Goal: Register for event/course

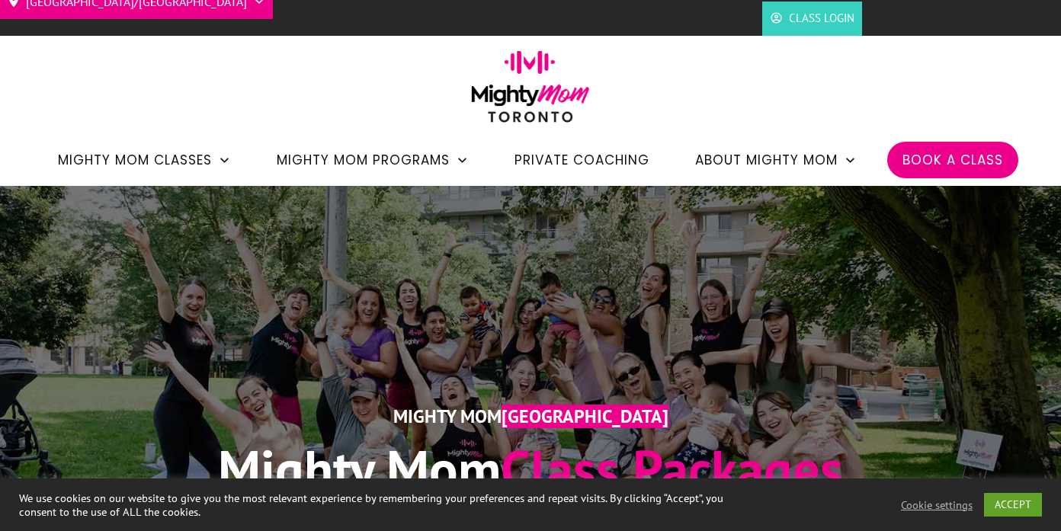
scroll to position [33, 0]
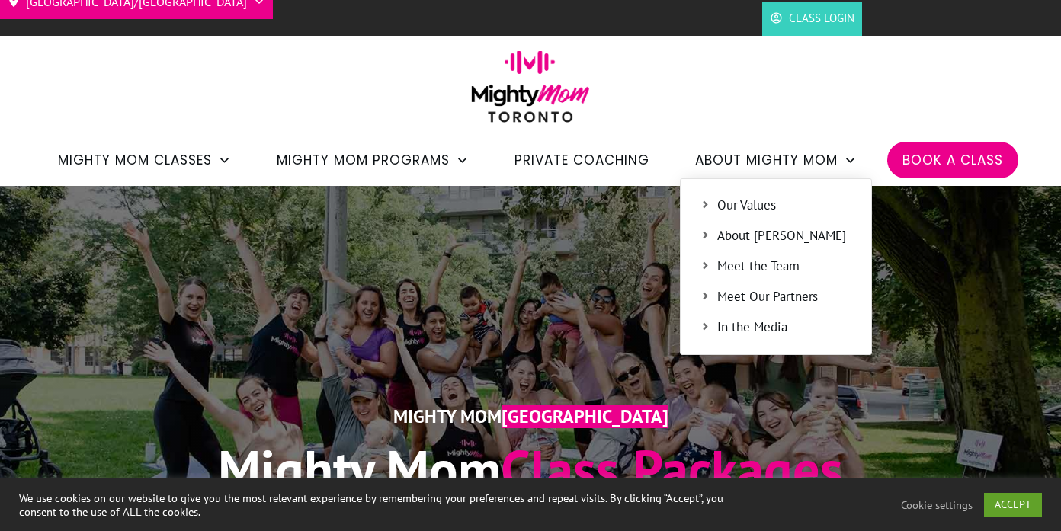
click at [758, 207] on span "Our Values" at bounding box center [784, 206] width 135 height 20
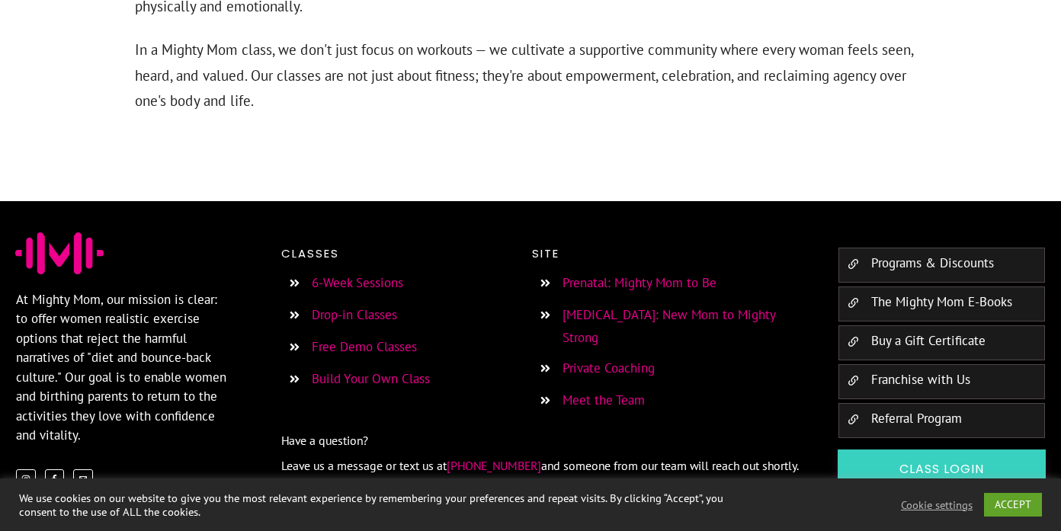
scroll to position [1833, 0]
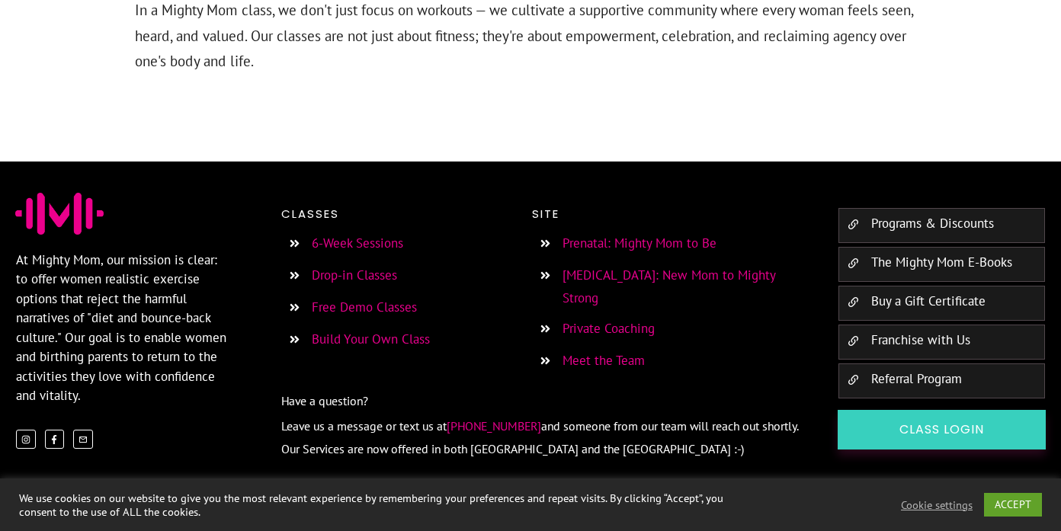
click at [374, 245] on link "6-Week Sessions" at bounding box center [357, 243] width 91 height 17
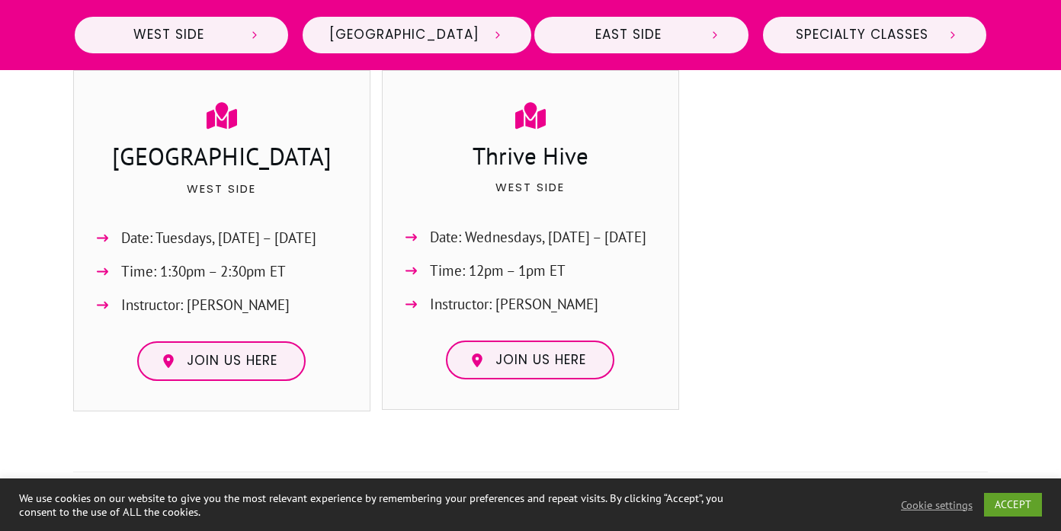
scroll to position [818, 0]
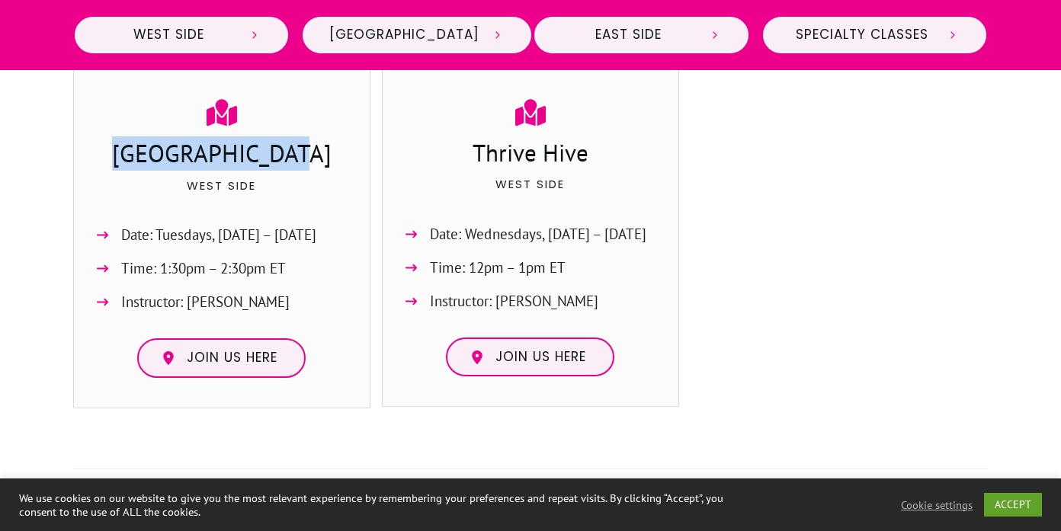
drag, startPoint x: 302, startPoint y: 161, endPoint x: 144, endPoint y: 138, distance: 159.4
click at [144, 138] on h3 "[GEOGRAPHIC_DATA]" at bounding box center [221, 155] width 265 height 38
copy h3 "[GEOGRAPHIC_DATA]"
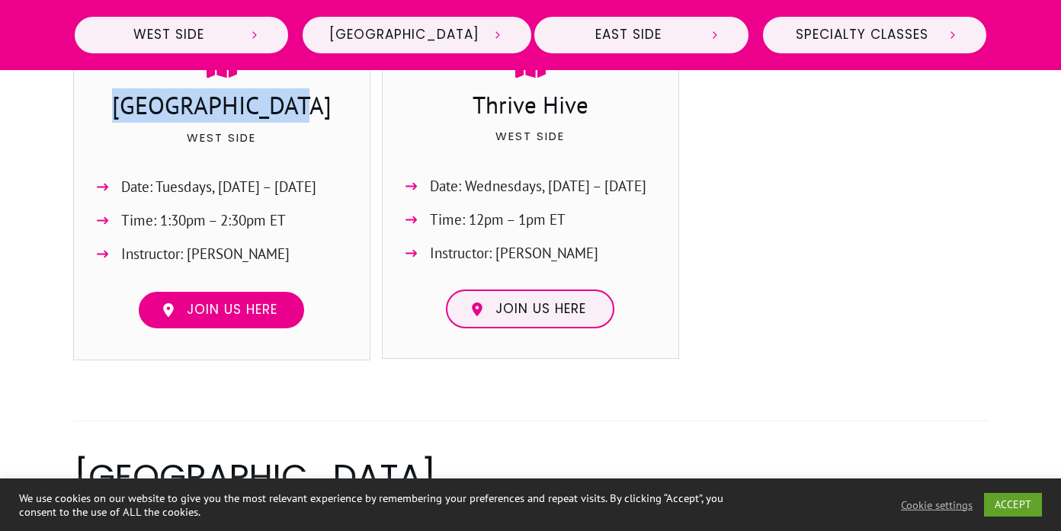
scroll to position [864, 0]
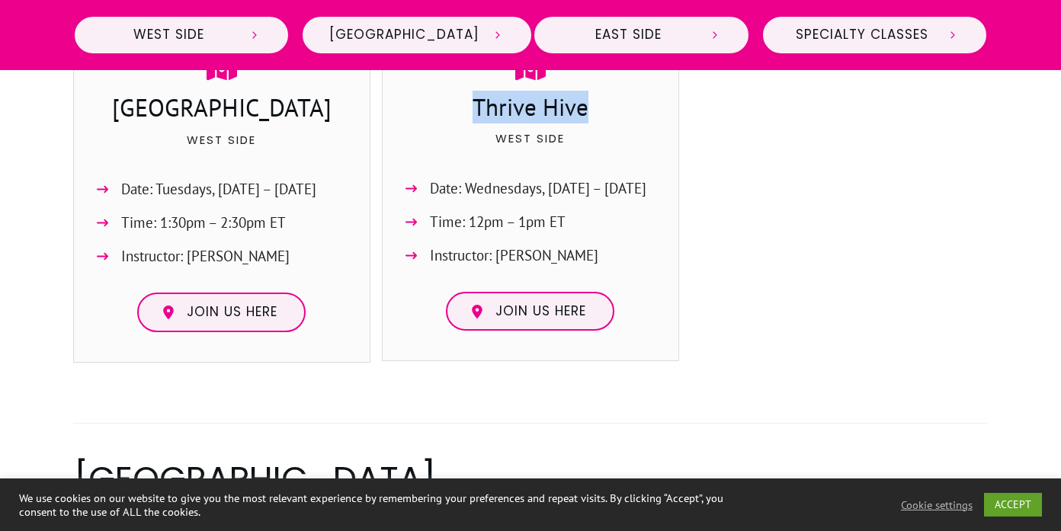
drag, startPoint x: 621, startPoint y: 108, endPoint x: 476, endPoint y: 101, distance: 145.0
click at [476, 101] on h3 "Thrive Hive" at bounding box center [530, 109] width 265 height 37
copy h3 "Thrive Hive"
click at [213, 317] on span "Join us here" at bounding box center [232, 312] width 91 height 17
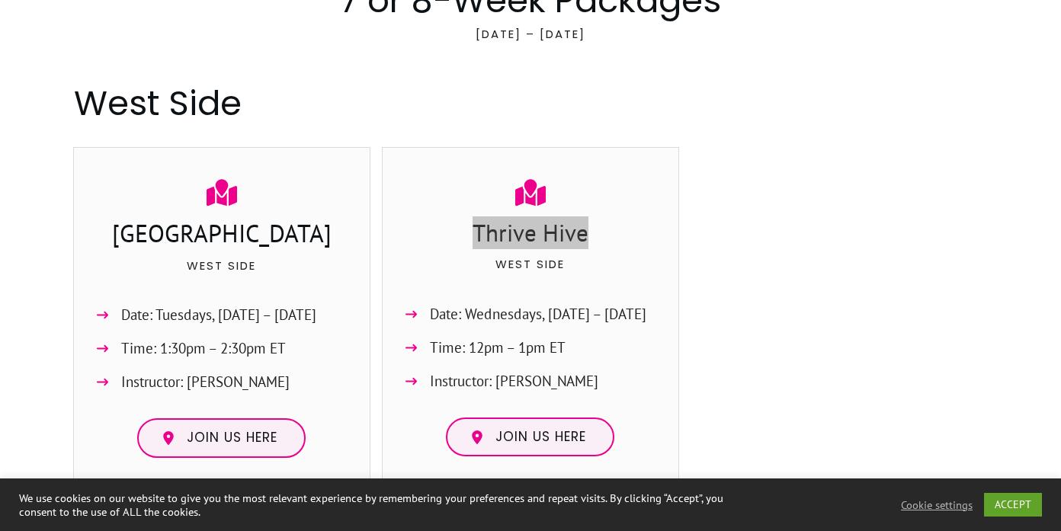
scroll to position [0, 0]
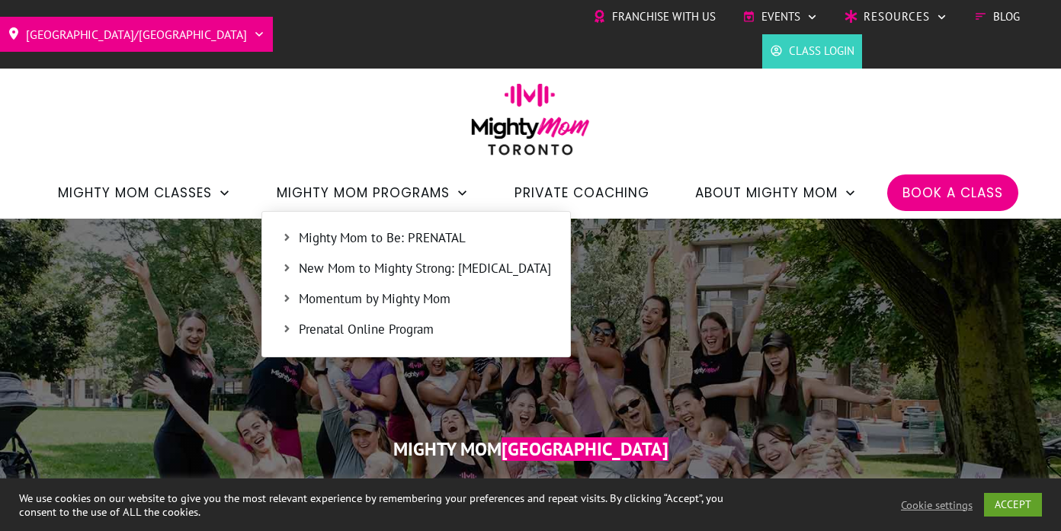
click at [325, 268] on span "New Mom to Mighty Strong: [MEDICAL_DATA]" at bounding box center [425, 269] width 252 height 20
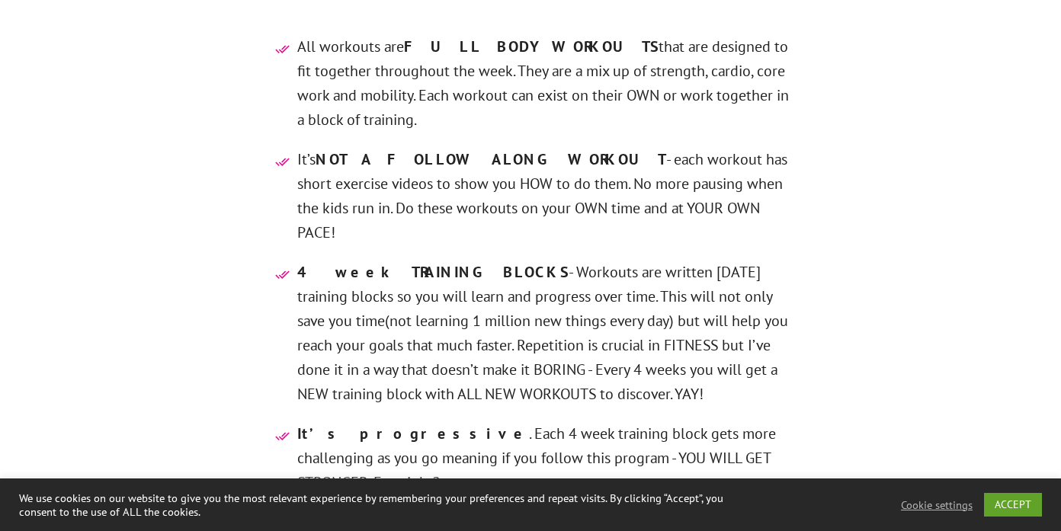
scroll to position [5011, 0]
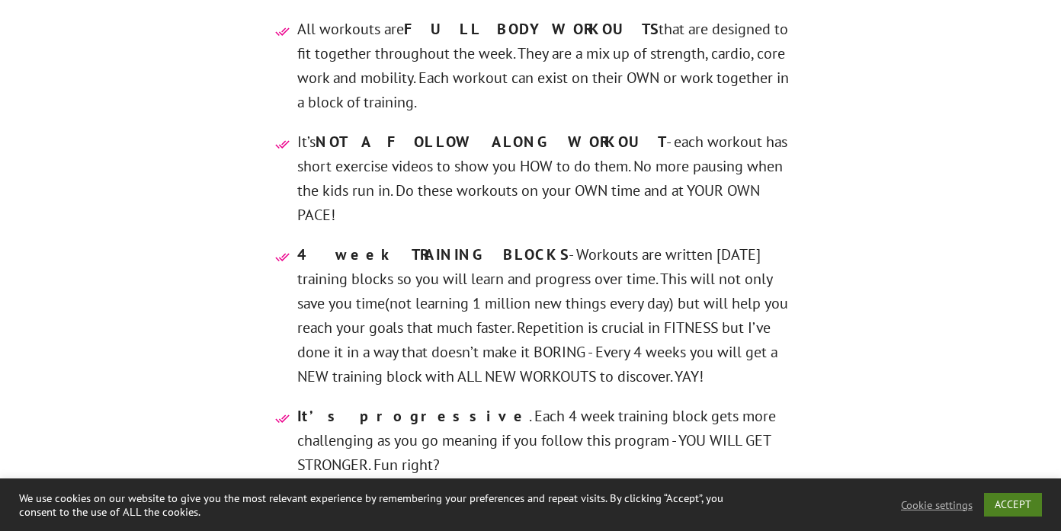
click at [1024, 504] on link "ACCEPT" at bounding box center [1013, 505] width 58 height 24
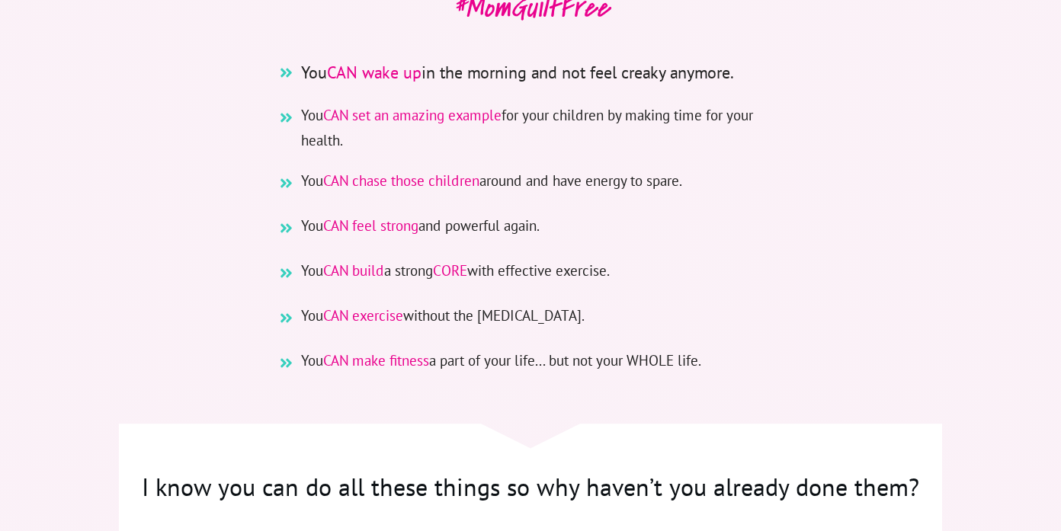
scroll to position [0, 0]
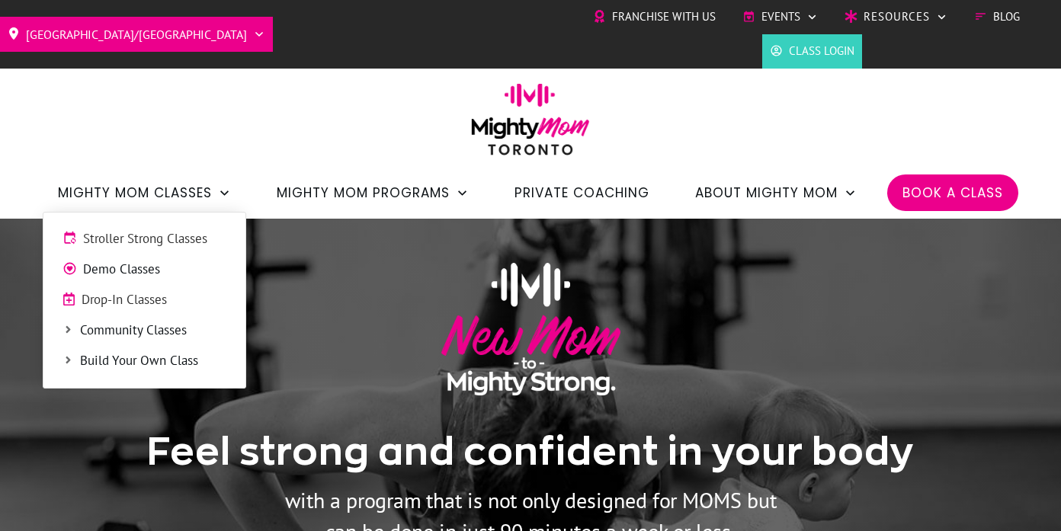
click at [186, 242] on span "Stroller Strong Classes" at bounding box center [154, 239] width 143 height 20
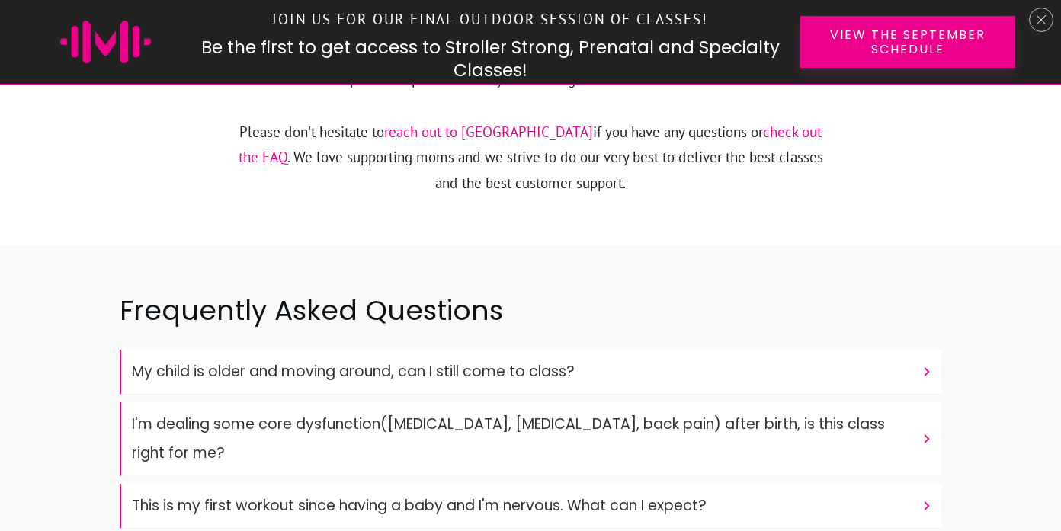
scroll to position [4985, 0]
click at [384, 360] on font "My child is older and moving around, can I still come to class?" at bounding box center [353, 370] width 443 height 21
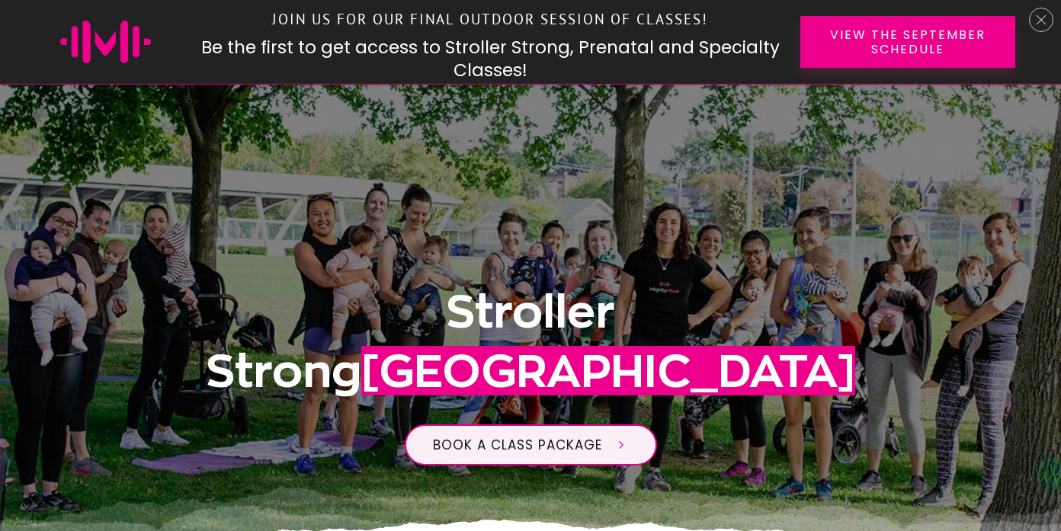
scroll to position [248, 0]
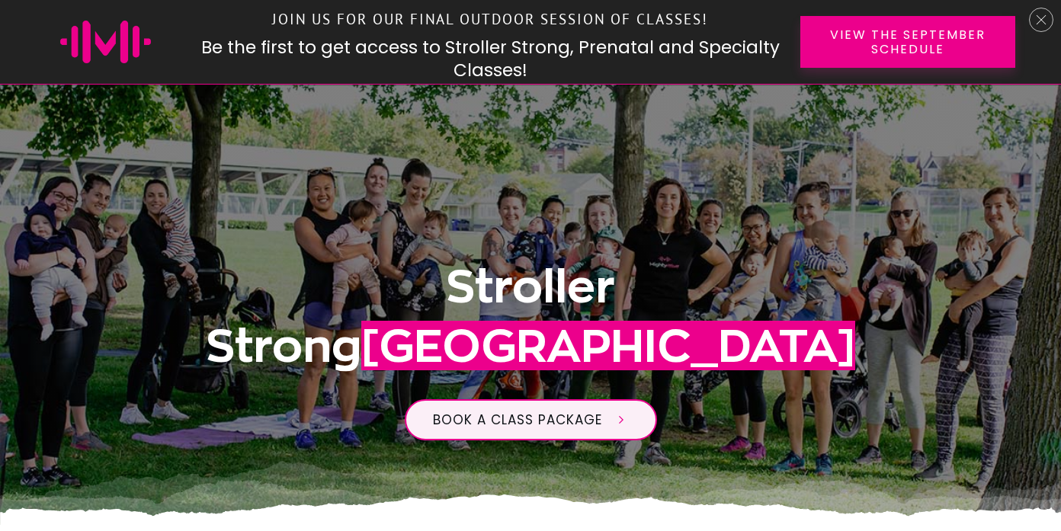
click at [1036, 20] on icon at bounding box center [1041, 19] width 11 height 11
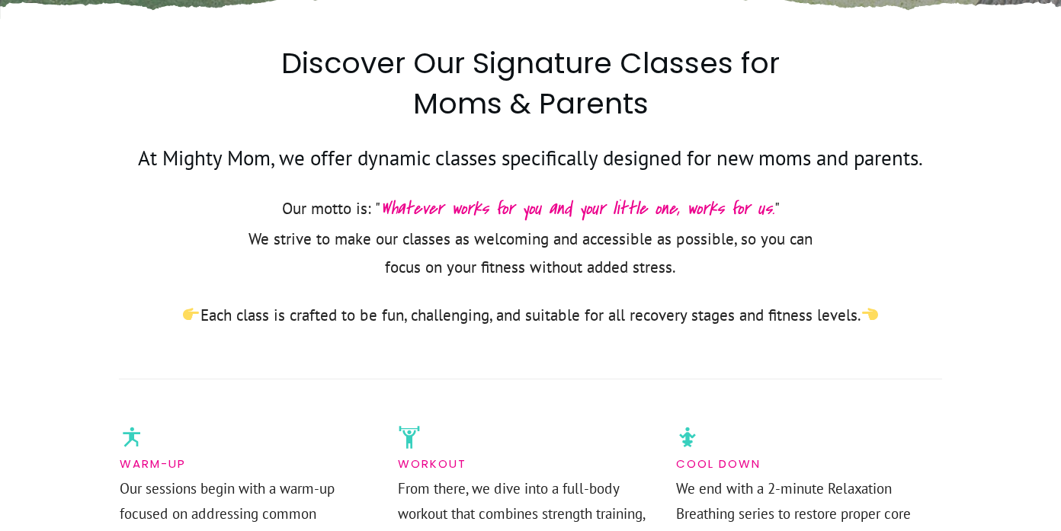
scroll to position [722, 0]
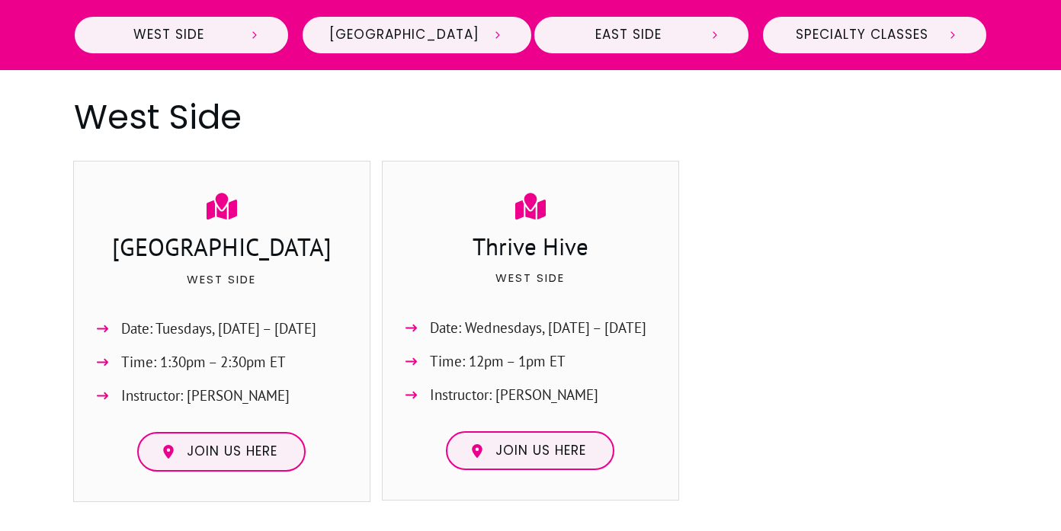
scroll to position [727, 0]
